Goal: Task Accomplishment & Management: Complete application form

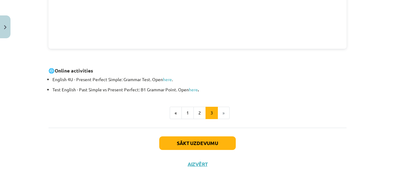
scroll to position [263, 0]
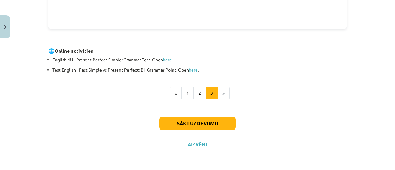
click at [224, 93] on li "»" at bounding box center [224, 93] width 12 height 12
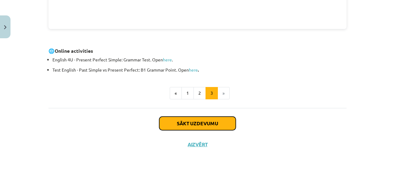
click at [193, 122] on button "Sākt uzdevumu" at bounding box center [197, 124] width 77 height 14
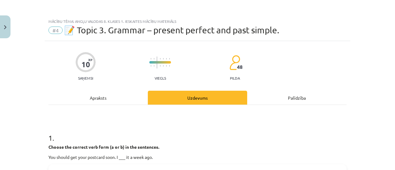
scroll to position [93, 0]
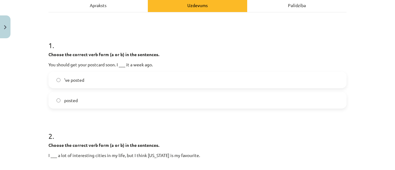
click at [121, 81] on label "'ve posted" at bounding box center [197, 79] width 297 height 15
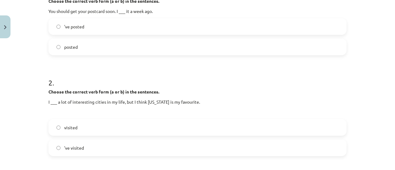
scroll to position [154, 0]
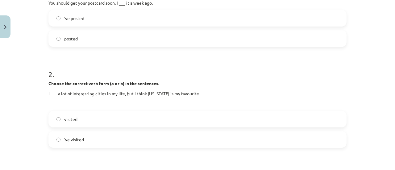
click at [71, 119] on span "visited" at bounding box center [70, 119] width 13 height 6
click at [82, 138] on label "'ve visited" at bounding box center [197, 139] width 297 height 15
click at [64, 119] on span "visited" at bounding box center [70, 119] width 13 height 6
click at [91, 141] on label "'ve visited" at bounding box center [197, 139] width 297 height 15
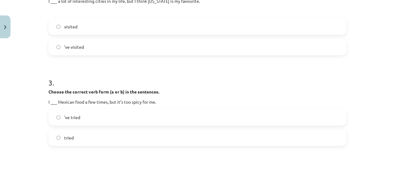
scroll to position [278, 0]
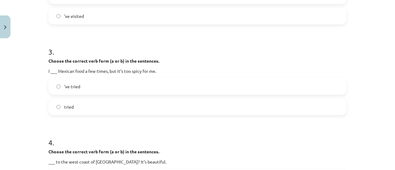
click at [90, 86] on label "'ve tried" at bounding box center [197, 86] width 297 height 15
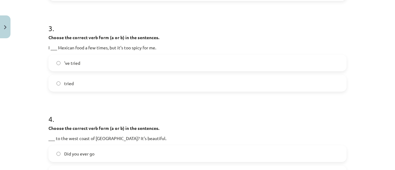
scroll to position [340, 0]
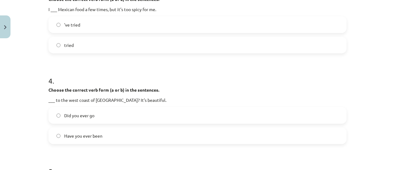
click at [107, 136] on label "Have you ever been" at bounding box center [197, 135] width 297 height 15
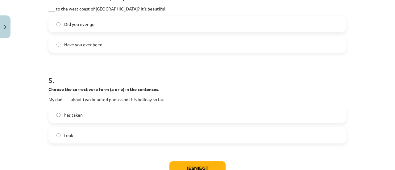
scroll to position [432, 0]
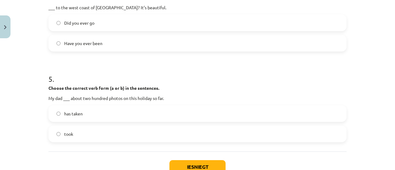
click at [80, 115] on span "has taken" at bounding box center [73, 114] width 19 height 6
click at [74, 136] on label "took" at bounding box center [197, 133] width 297 height 15
click at [174, 164] on button "Iesniegt" at bounding box center [198, 167] width 56 height 14
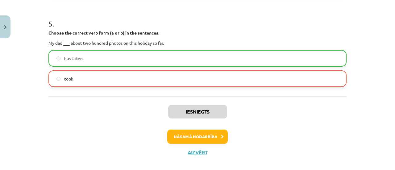
scroll to position [494, 0]
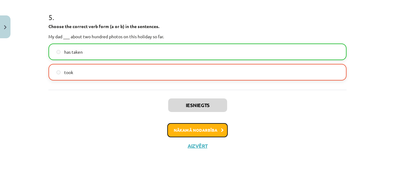
click at [191, 132] on button "Nākamā nodarbība" at bounding box center [197, 130] width 61 height 14
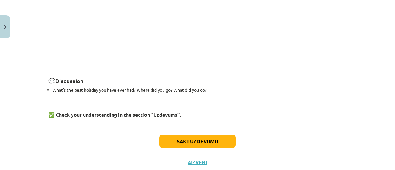
scroll to position [927, 0]
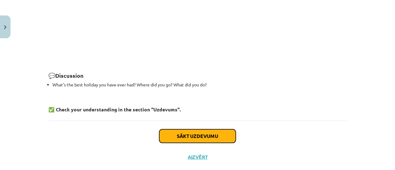
click at [195, 129] on button "Sākt uzdevumu" at bounding box center [197, 136] width 77 height 14
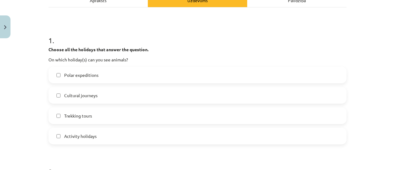
scroll to position [108, 0]
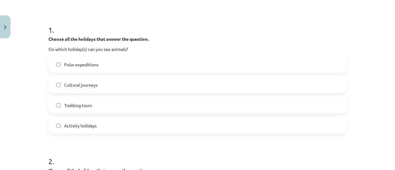
click at [98, 62] on label "Polar expeditions" at bounding box center [197, 64] width 297 height 15
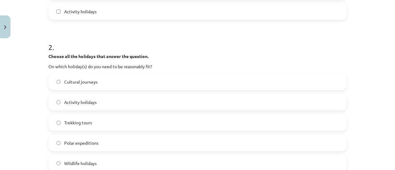
scroll to position [232, 0]
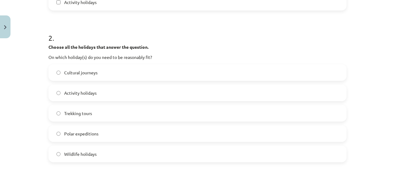
click at [114, 112] on label "Trekking tours" at bounding box center [197, 113] width 297 height 15
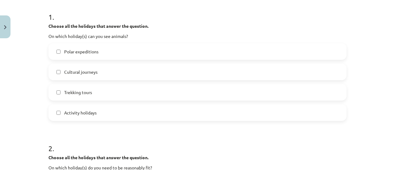
scroll to position [108, 0]
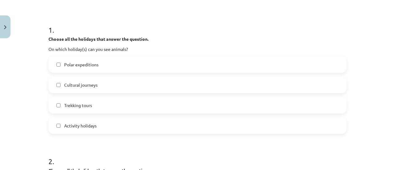
click at [92, 87] on span "Cultural journeys" at bounding box center [80, 85] width 33 height 6
click at [83, 126] on span "Activity holidays" at bounding box center [80, 126] width 32 height 6
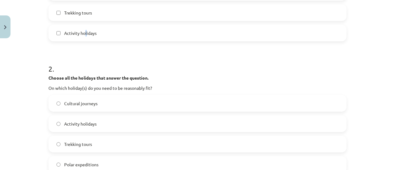
scroll to position [232, 0]
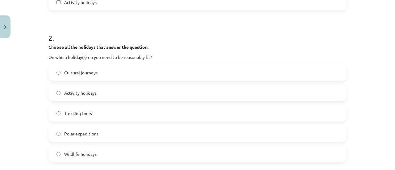
click at [110, 94] on label "Activity holidays" at bounding box center [197, 92] width 297 height 15
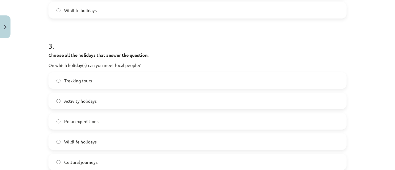
scroll to position [386, 0]
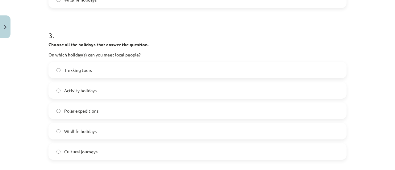
click at [100, 152] on label "Cultural journeys" at bounding box center [197, 151] width 297 height 15
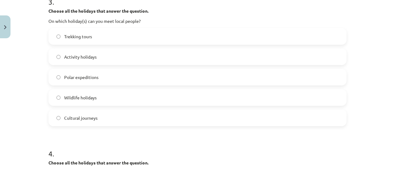
scroll to position [417, 0]
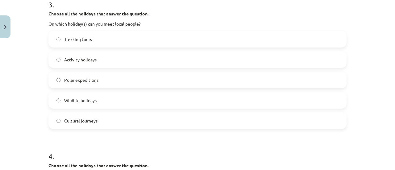
click at [96, 60] on label "Activity holidays" at bounding box center [197, 59] width 297 height 15
click at [100, 43] on label "Trekking tours" at bounding box center [197, 39] width 297 height 15
click at [95, 119] on span "Cultural journeys" at bounding box center [80, 121] width 33 height 6
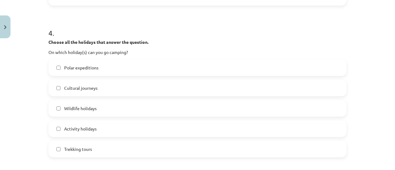
scroll to position [571, 0]
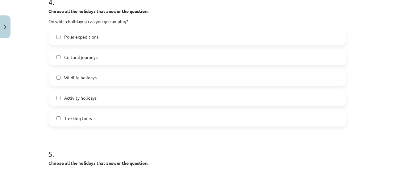
click at [76, 80] on span "Wildlife holidays" at bounding box center [80, 77] width 32 height 6
click at [77, 96] on span "Activity holidays" at bounding box center [80, 98] width 32 height 6
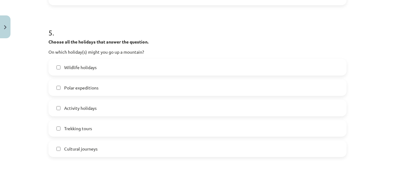
scroll to position [695, 0]
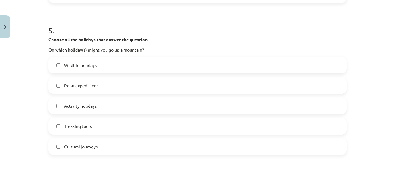
click at [88, 66] on span "Wildlife holidays" at bounding box center [80, 65] width 32 height 6
click at [84, 107] on span "Activity holidays" at bounding box center [80, 106] width 32 height 6
click at [89, 145] on span "Cultural journeys" at bounding box center [80, 147] width 33 height 6
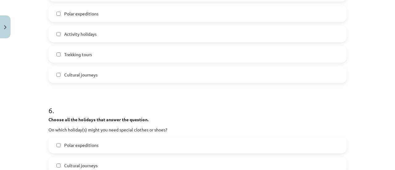
scroll to position [757, 0]
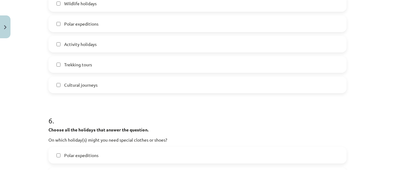
click at [94, 86] on span "Cultural journeys" at bounding box center [80, 85] width 33 height 6
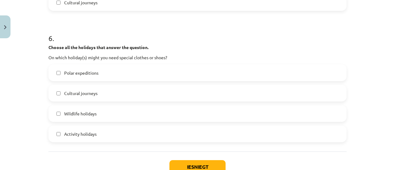
scroll to position [849, 0]
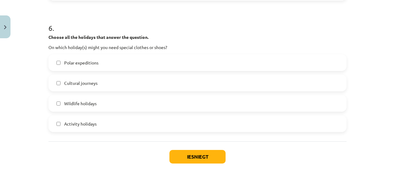
click at [70, 64] on span "Polar expeditions" at bounding box center [81, 63] width 34 height 6
click at [78, 106] on span "Wildlife holidays" at bounding box center [80, 103] width 32 height 6
click at [75, 123] on span "Activity holidays" at bounding box center [80, 124] width 32 height 6
click at [207, 156] on button "Iesniegt" at bounding box center [198, 157] width 56 height 14
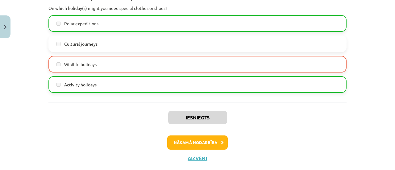
scroll to position [903, 0]
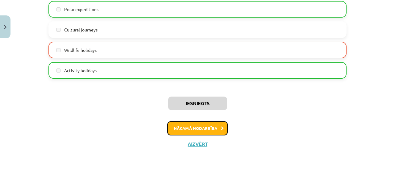
click at [200, 131] on button "Nākamā nodarbība" at bounding box center [197, 128] width 61 height 14
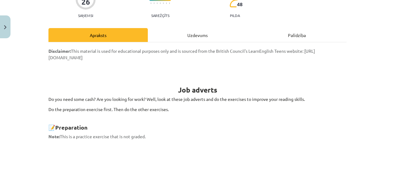
scroll to position [62, 0]
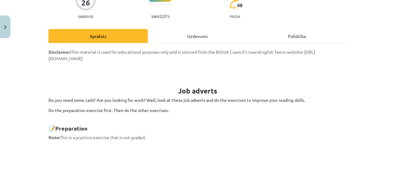
click at [193, 34] on div "Uzdevums" at bounding box center [197, 36] width 99 height 14
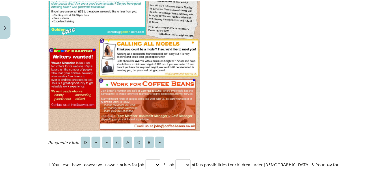
scroll to position [163, 0]
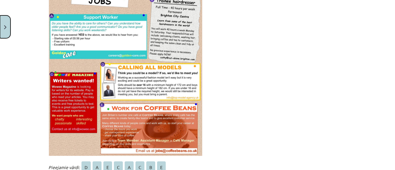
click at [1, 24] on button "Close" at bounding box center [5, 26] width 11 height 23
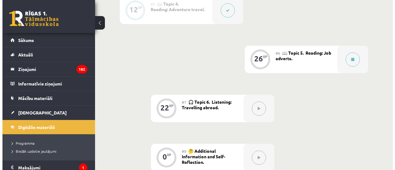
scroll to position [432, 0]
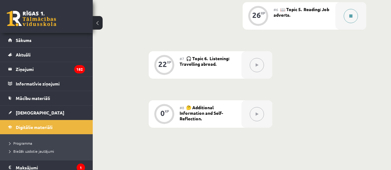
click at [348, 19] on button at bounding box center [351, 16] width 14 height 14
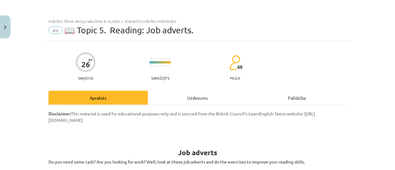
click at [195, 94] on div "Uzdevums" at bounding box center [197, 98] width 99 height 14
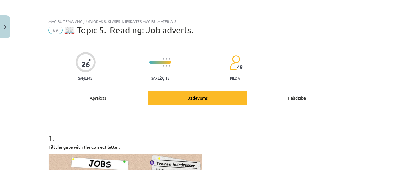
scroll to position [15, 0]
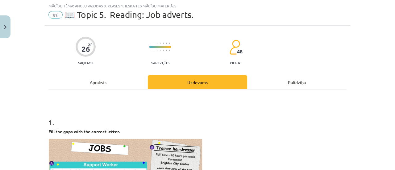
drag, startPoint x: 110, startPoint y: 87, endPoint x: 112, endPoint y: 81, distance: 6.3
click at [110, 85] on div "Apraksts" at bounding box center [97, 82] width 99 height 14
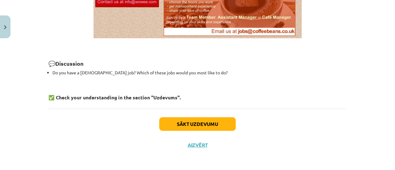
scroll to position [518, 0]
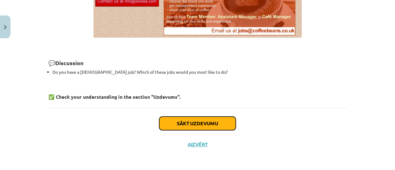
click at [209, 125] on button "Sākt uzdevumu" at bounding box center [197, 124] width 77 height 14
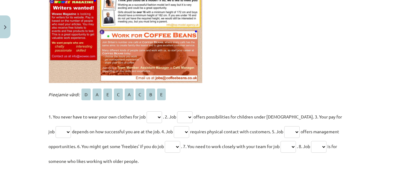
scroll to position [247, 0]
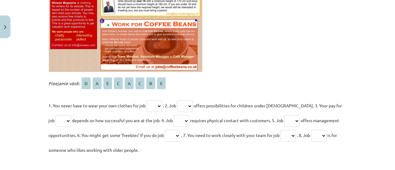
click at [155, 106] on select "* * * * * * * *" at bounding box center [154, 106] width 15 height 12
select select "*"
click at [147, 100] on select "* * * * * * * *" at bounding box center [154, 106] width 15 height 12
click at [183, 106] on select "* * * * * * * *" at bounding box center [184, 106] width 15 height 12
select select "*"
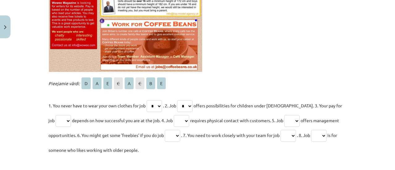
click at [179, 100] on select "* * * * * * * *" at bounding box center [184, 106] width 15 height 12
click at [189, 108] on select "* * * * * * * *" at bounding box center [184, 106] width 15 height 12
select select
click at [179, 100] on select "* * * * * * * *" at bounding box center [184, 106] width 15 height 12
click at [162, 107] on select "* * * * * * * *" at bounding box center [154, 106] width 15 height 12
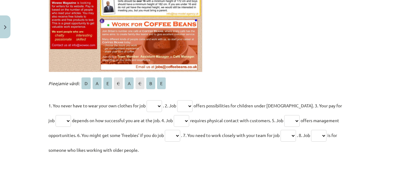
click at [147, 100] on select "* * * * * * * *" at bounding box center [154, 106] width 15 height 12
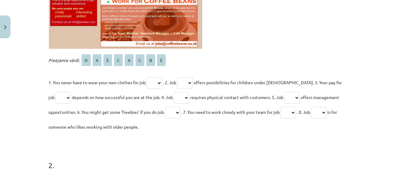
scroll to position [309, 0]
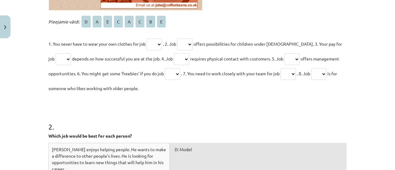
click at [160, 44] on select "* * * * * * * *" at bounding box center [154, 45] width 15 height 12
select select "*"
click at [147, 39] on select "* * * * * * * *" at bounding box center [154, 45] width 15 height 12
click at [155, 45] on select "* * * * * * * *" at bounding box center [154, 45] width 15 height 12
click at [147, 39] on select "* * * * * * * *" at bounding box center [154, 45] width 15 height 12
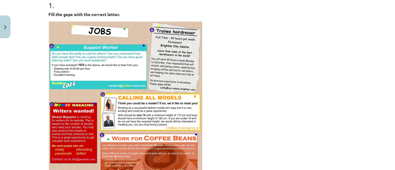
scroll to position [124, 0]
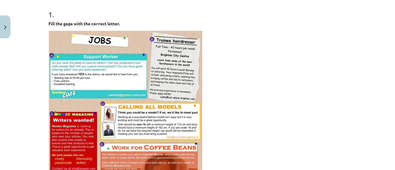
click at [89, 65] on img at bounding box center [125, 113] width 154 height 165
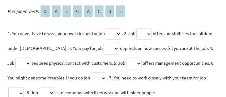
scroll to position [309, 0]
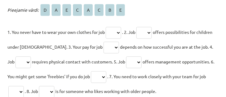
click at [119, 32] on select "* * * * * * * *" at bounding box center [113, 33] width 15 height 12
select select "*"
click at [108, 27] on select "* * * * * * * *" at bounding box center [113, 33] width 15 height 12
click at [120, 32] on select "* * * * * * * *" at bounding box center [113, 33] width 15 height 12
select select
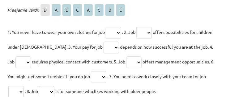
click at [108, 27] on select "* * * * * * * *" at bounding box center [113, 33] width 15 height 12
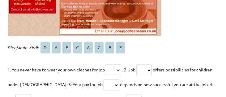
scroll to position [291, 0]
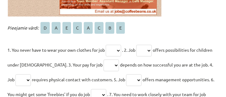
click at [114, 62] on select "* * * * * * * *" at bounding box center [110, 66] width 15 height 12
select select "*"
click at [103, 60] on select "* * * * * * * *" at bounding box center [110, 66] width 15 height 12
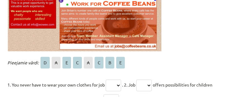
scroll to position [273, 0]
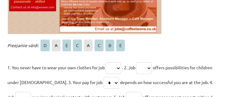
click at [121, 65] on select "* * * * * * * *" at bounding box center [113, 68] width 15 height 12
select select "*"
click at [108, 62] on select "* * * * * * * *" at bounding box center [113, 68] width 15 height 12
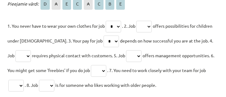
scroll to position [327, 0]
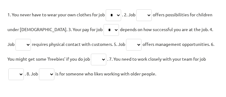
click at [31, 44] on select "* * * * * * * *" at bounding box center [22, 45] width 15 height 12
select select "*"
click at [16, 39] on select "* * * * * * * *" at bounding box center [22, 45] width 15 height 12
click at [141, 44] on select "* * * * * * * *" at bounding box center [133, 45] width 15 height 12
select select "*"
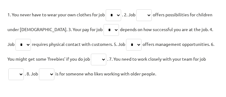
click at [130, 39] on select "* * * * * * * *" at bounding box center [133, 45] width 15 height 12
click at [106, 58] on select "* * * * * * * *" at bounding box center [98, 60] width 15 height 12
select select "*"
click at [97, 54] on select "* * * * * * * *" at bounding box center [98, 60] width 15 height 12
click at [23, 74] on select "* * * * * * * *" at bounding box center [15, 75] width 15 height 12
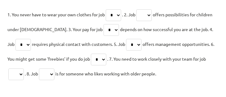
select select "*"
click at [8, 69] on select "* * * * * * * *" at bounding box center [15, 75] width 15 height 12
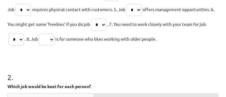
scroll to position [362, 0]
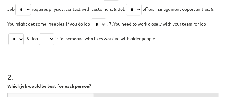
click at [53, 40] on select "* * * * * * * *" at bounding box center [46, 39] width 15 height 12
select select "*"
click at [41, 33] on select "* * * * * * * *" at bounding box center [46, 39] width 15 height 12
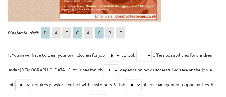
scroll to position [309, 0]
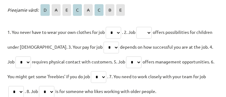
click at [152, 32] on select "* * * * * * * *" at bounding box center [143, 33] width 15 height 12
select select "*"
click at [141, 27] on select "* * * * * * * *" at bounding box center [143, 33] width 15 height 12
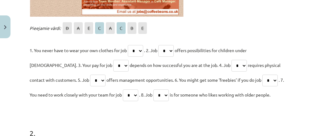
scroll to position [307, 0]
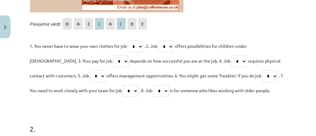
click at [263, 72] on select "* * * * * * * *" at bounding box center [270, 76] width 15 height 12
select select "*"
click at [263, 70] on select "* * * * * * * *" at bounding box center [270, 76] width 15 height 12
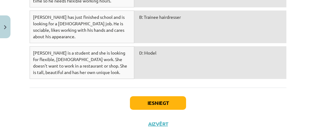
scroll to position [549, 0]
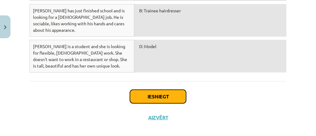
click at [153, 90] on button "Iesniegt" at bounding box center [158, 97] width 56 height 14
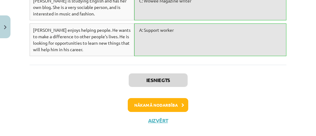
scroll to position [568, 0]
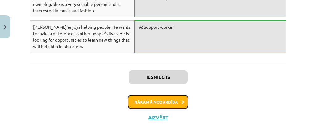
click at [175, 95] on button "Nākamā nodarbība" at bounding box center [158, 102] width 61 height 14
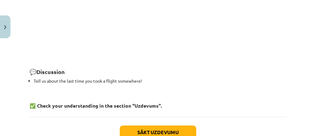
scroll to position [736, 0]
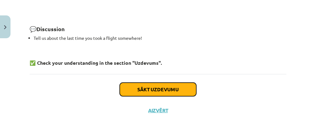
click at [135, 88] on button "Sākt uzdevumu" at bounding box center [158, 90] width 77 height 14
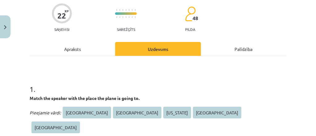
scroll to position [49, 0]
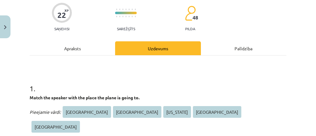
click at [72, 51] on div "Apraksts" at bounding box center [73, 48] width 86 height 14
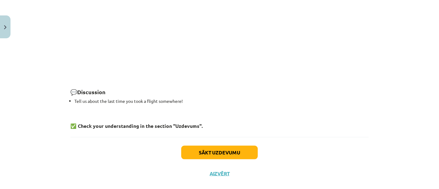
scroll to position [675, 0]
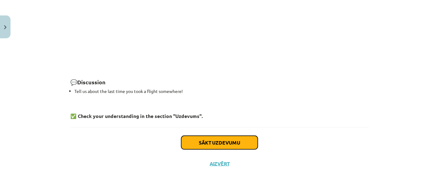
click at [223, 142] on button "Sākt uzdevumu" at bounding box center [219, 143] width 77 height 14
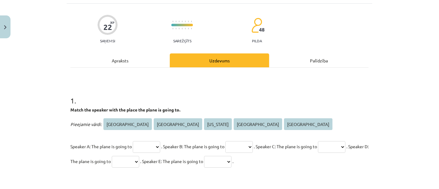
scroll to position [50, 0]
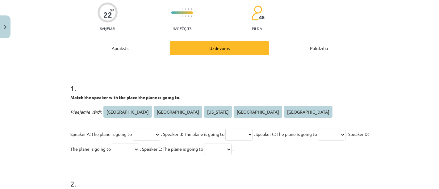
click at [156, 137] on select "***** ****** ******** ********* ****" at bounding box center [146, 135] width 27 height 12
select select "****"
click at [133, 129] on select "***** ****** ******** ********* ****" at bounding box center [146, 135] width 27 height 12
click at [253, 137] on select "***** ****** ******** ********* ****" at bounding box center [239, 135] width 27 height 12
select select "*****"
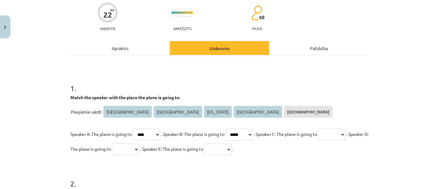
click at [235, 129] on select "***** ****** ******** ********* ****" at bounding box center [239, 135] width 27 height 12
click at [318, 141] on select "***** ****** ******** ********* ****" at bounding box center [331, 135] width 27 height 12
select select "******"
click at [318, 141] on select "***** ****** ******** ********* ****" at bounding box center [331, 135] width 27 height 12
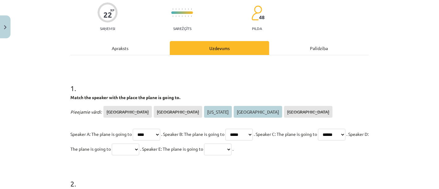
click at [139, 150] on select "***** ****** ******** ********* ****" at bounding box center [125, 150] width 27 height 12
select select "*********"
click at [139, 144] on select "***** ****** ******** ********* ****" at bounding box center [125, 150] width 27 height 12
click at [232, 147] on select "***** ****** ******** ********* ****" at bounding box center [217, 150] width 27 height 12
select select "********"
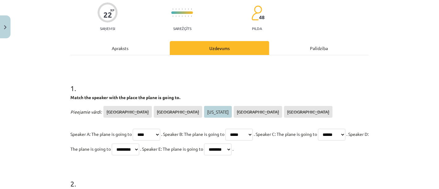
click at [232, 144] on select "***** ****** ******** ********* ****" at bounding box center [217, 150] width 27 height 12
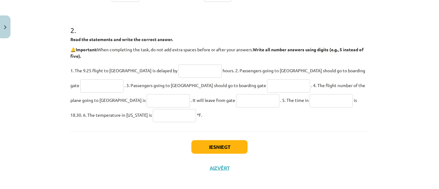
scroll to position [208, 0]
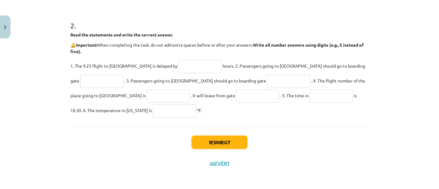
click at [179, 66] on input "text" at bounding box center [200, 66] width 43 height 13
type input "***"
click at [124, 75] on input "text" at bounding box center [101, 81] width 43 height 13
type input "**"
click at [267, 81] on input "text" at bounding box center [288, 81] width 43 height 13
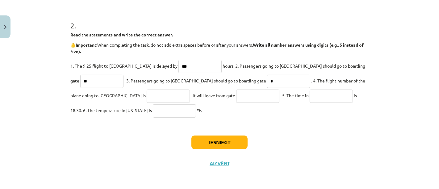
type input "*"
click at [147, 93] on input "text" at bounding box center [168, 96] width 43 height 13
type input "******"
click at [236, 95] on input "text" at bounding box center [257, 96] width 43 height 13
type input "*"
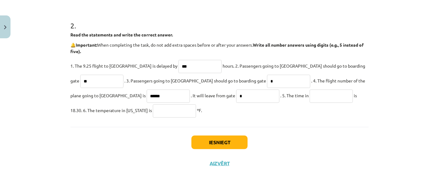
click at [310, 96] on input "text" at bounding box center [331, 96] width 43 height 13
type input "********"
click at [153, 108] on input "text" at bounding box center [174, 110] width 43 height 13
type input "**"
click at [236, 143] on button "Iesniegt" at bounding box center [220, 143] width 56 height 14
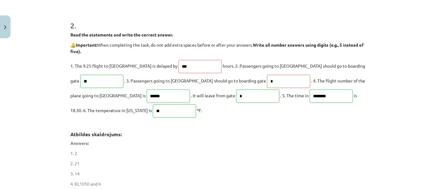
scroll to position [242, 0]
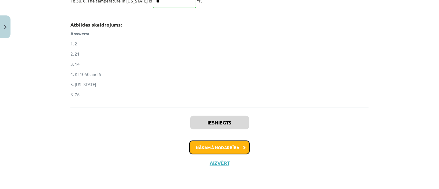
click at [215, 149] on button "Nākamā nodarbība" at bounding box center [219, 148] width 61 height 14
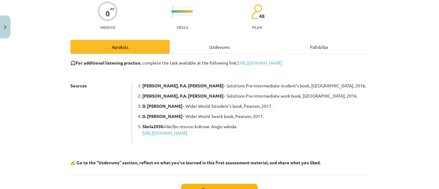
scroll to position [84, 0]
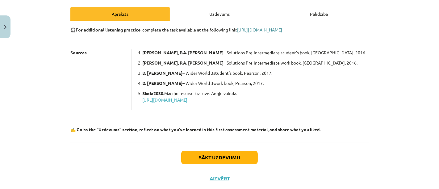
click at [276, 30] on link "[URL][DOMAIN_NAME]" at bounding box center [259, 30] width 45 height 6
click at [220, 158] on button "Sākt uzdevumu" at bounding box center [219, 158] width 77 height 14
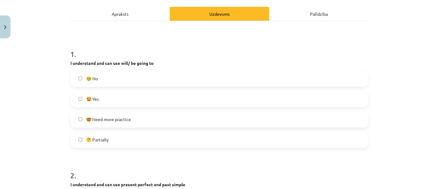
scroll to position [118, 0]
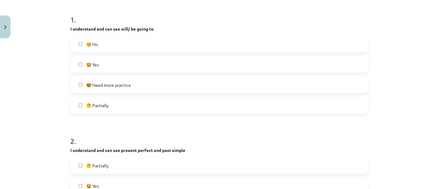
click at [117, 86] on span "🤓 Need more practice" at bounding box center [108, 85] width 45 height 6
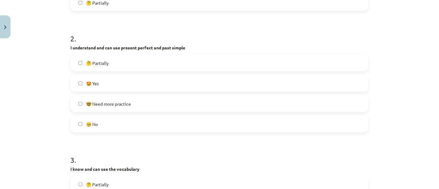
scroll to position [221, 0]
click at [119, 104] on span "🤓 Need more practice" at bounding box center [108, 103] width 45 height 6
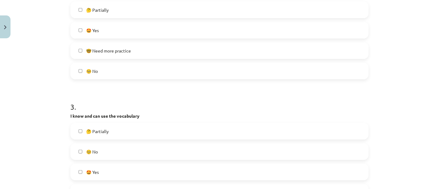
scroll to position [290, 0]
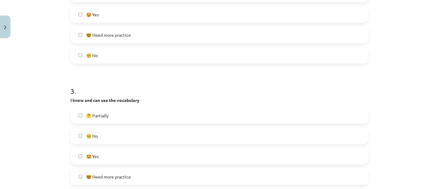
click at [98, 114] on span "🤔 Partially" at bounding box center [97, 115] width 23 height 6
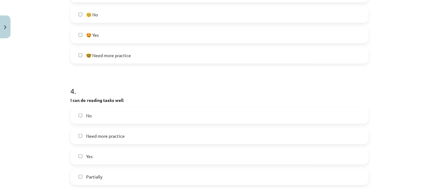
scroll to position [427, 0]
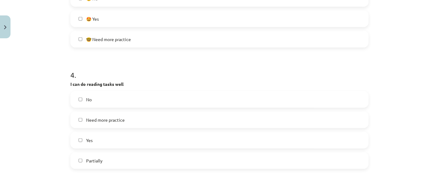
click at [87, 141] on span "Yes" at bounding box center [89, 140] width 6 height 6
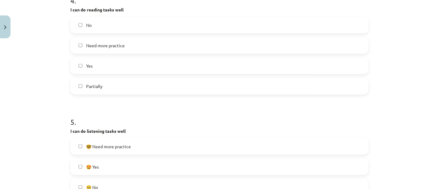
scroll to position [496, 0]
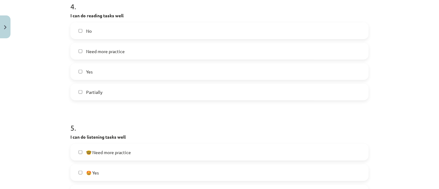
click at [88, 67] on label "Yes" at bounding box center [219, 71] width 297 height 15
click at [91, 50] on span "Need more practice" at bounding box center [105, 51] width 39 height 6
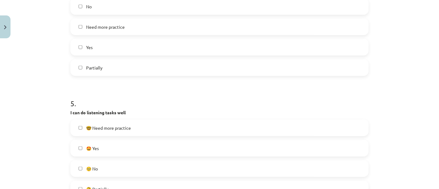
scroll to position [564, 0]
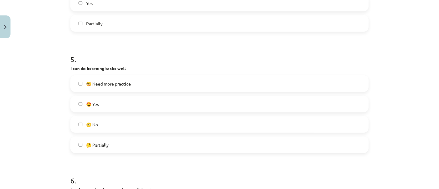
click at [95, 103] on span "🤩 Yes" at bounding box center [92, 104] width 13 height 6
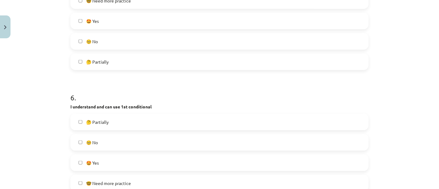
scroll to position [668, 0]
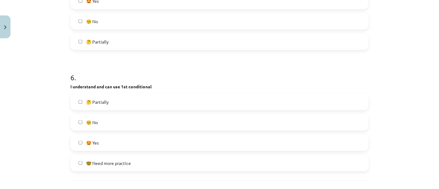
click at [100, 103] on span "🤔 Partially" at bounding box center [97, 102] width 23 height 6
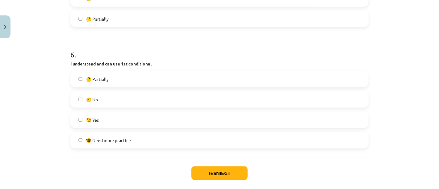
scroll to position [721, 0]
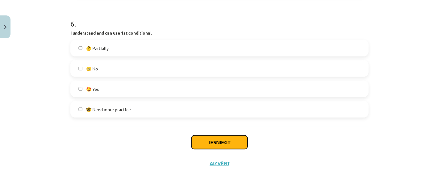
click at [226, 144] on button "Iesniegt" at bounding box center [220, 143] width 56 height 14
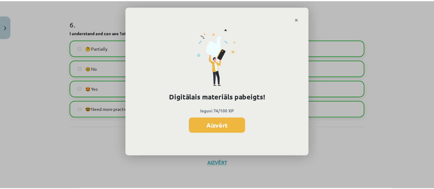
scroll to position [432, 0]
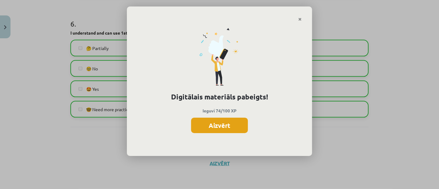
click at [229, 122] on button "Aizvērt" at bounding box center [219, 125] width 57 height 15
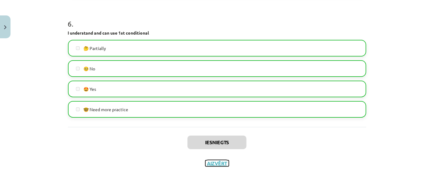
click at [212, 162] on button "Aizvērt" at bounding box center [216, 163] width 23 height 6
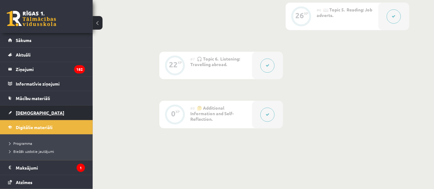
click at [19, 107] on link "[DEMOGRAPHIC_DATA]" at bounding box center [46, 113] width 77 height 14
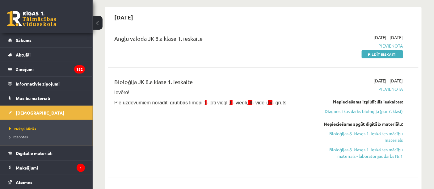
scroll to position [34, 0]
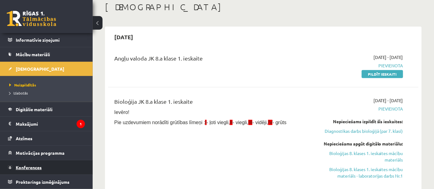
click at [36, 165] on span "Konferences" at bounding box center [29, 168] width 26 height 6
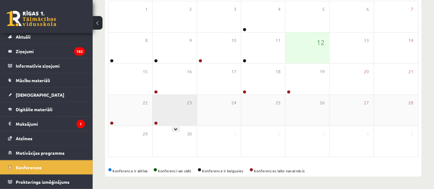
scroll to position [72, 0]
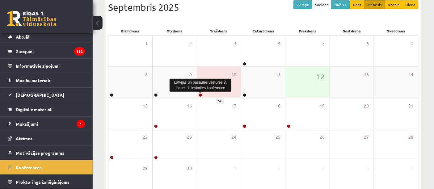
click at [200, 95] on link at bounding box center [201, 95] width 4 height 4
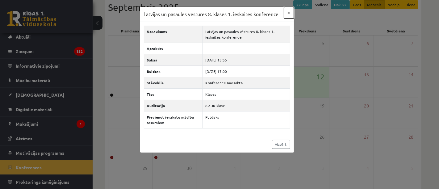
click at [287, 12] on button "×" at bounding box center [289, 13] width 10 height 12
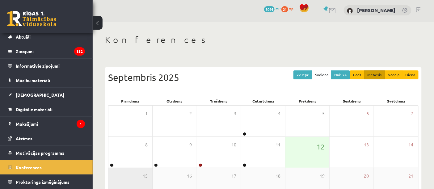
scroll to position [0, 0]
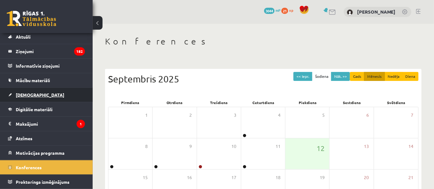
click at [21, 92] on span "[DEMOGRAPHIC_DATA]" at bounding box center [40, 95] width 48 height 6
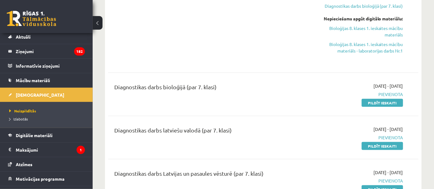
scroll to position [171, 0]
